Goal: Task Accomplishment & Management: Complete application form

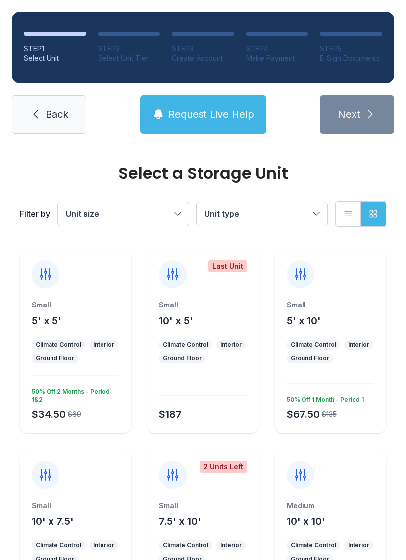
click at [25, 287] on div at bounding box center [75, 269] width 111 height 40
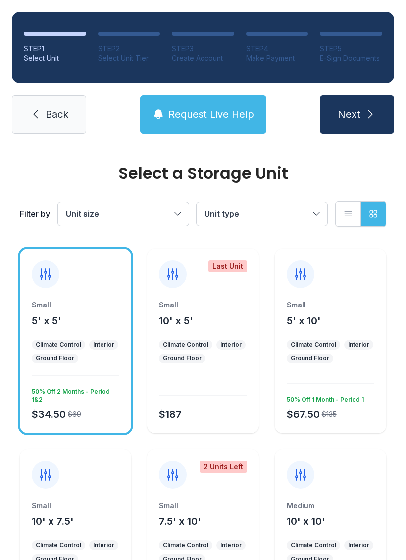
click at [344, 103] on button "Next" at bounding box center [357, 114] width 74 height 39
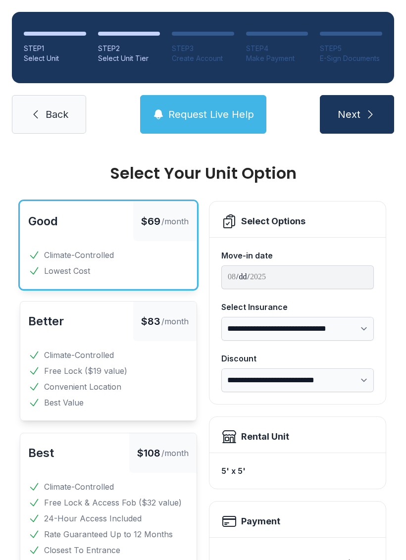
click at [357, 113] on span "Next" at bounding box center [349, 114] width 23 height 14
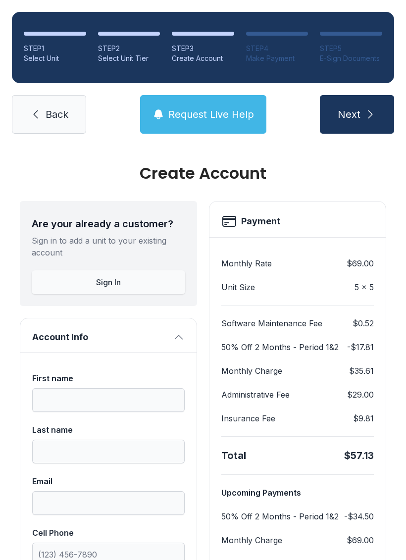
click at [57, 124] on link "Back" at bounding box center [49, 114] width 74 height 39
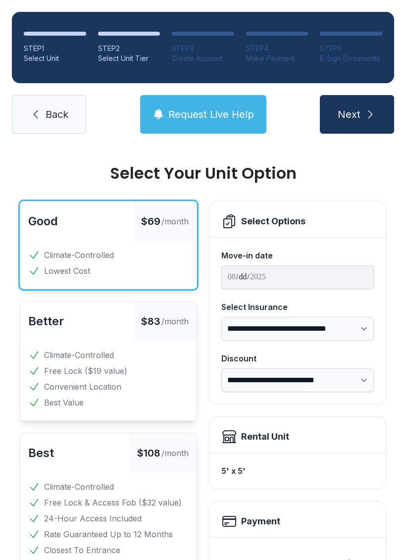
click at [56, 124] on link "Back" at bounding box center [49, 114] width 74 height 39
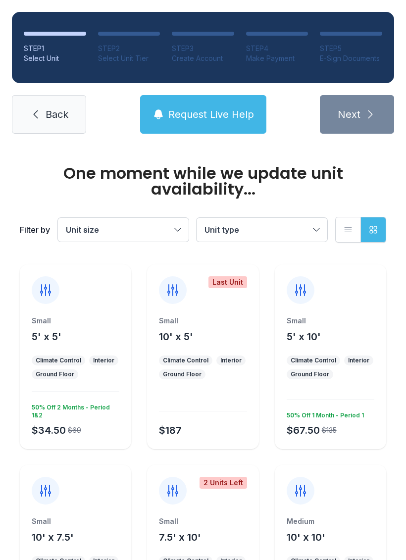
click at [64, 119] on span "Back" at bounding box center [57, 114] width 23 height 14
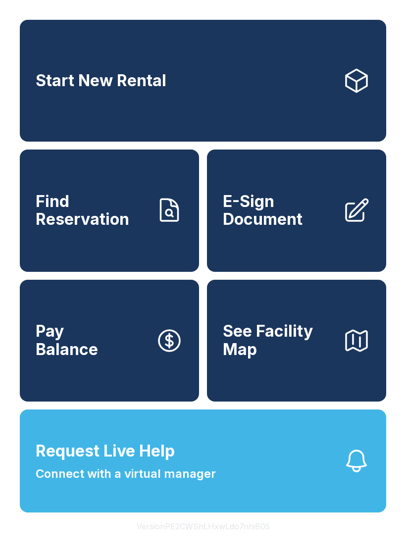
click at [61, 106] on link "Start New Rental" at bounding box center [203, 81] width 366 height 122
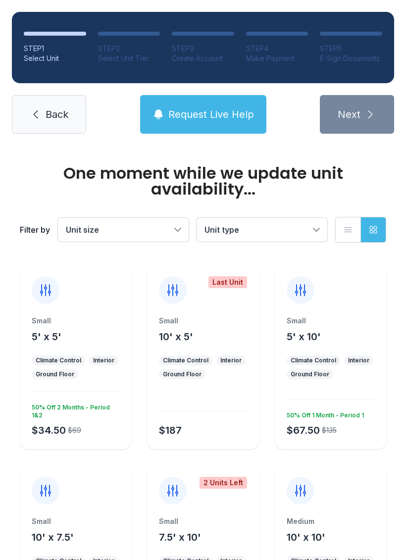
click at [40, 123] on link "Back" at bounding box center [49, 114] width 74 height 39
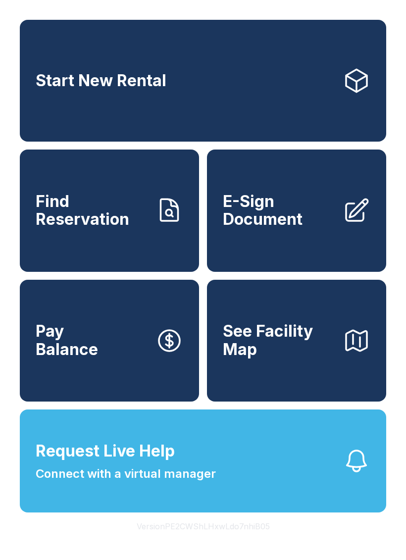
click at [279, 350] on span "See Facility Map" at bounding box center [279, 340] width 112 height 36
